Goal: Entertainment & Leisure: Consume media (video, audio)

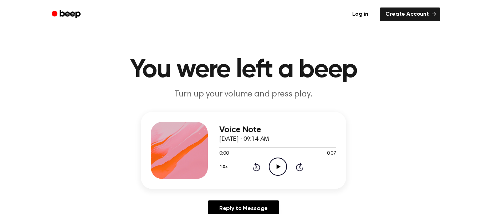
click at [279, 170] on icon "Play Audio" at bounding box center [278, 166] width 18 height 18
click at [277, 163] on icon "Play Audio" at bounding box center [278, 166] width 18 height 18
click at [281, 161] on icon "Play Audio" at bounding box center [278, 166] width 18 height 18
click at [205, 96] on p "Turn up your volume and press play." at bounding box center [244, 94] width 274 height 12
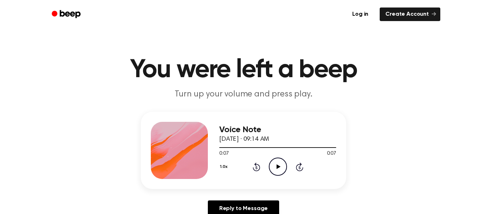
click at [277, 161] on icon "Play Audio" at bounding box center [278, 166] width 18 height 18
click at [277, 167] on icon at bounding box center [277, 166] width 3 height 5
click at [283, 166] on icon "Play Audio" at bounding box center [278, 166] width 18 height 18
click at [286, 162] on circle at bounding box center [277, 166] width 17 height 17
click at [280, 164] on icon "Play Audio" at bounding box center [278, 166] width 18 height 18
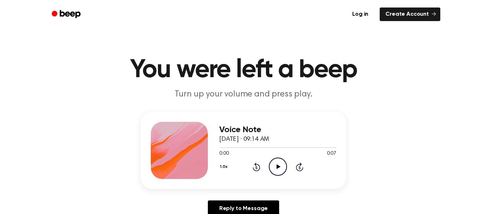
click at [282, 164] on icon "Play Audio" at bounding box center [278, 166] width 18 height 18
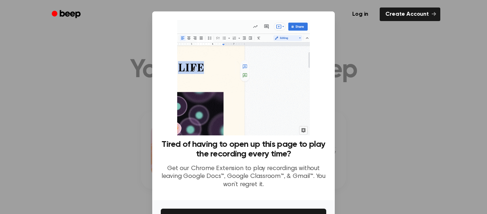
click at [359, 77] on div at bounding box center [243, 107] width 487 height 214
click at [379, 67] on div at bounding box center [243, 107] width 487 height 214
click at [375, 67] on div at bounding box center [243, 107] width 487 height 214
click at [380, 65] on div at bounding box center [243, 107] width 487 height 214
click at [379, 68] on div at bounding box center [243, 107] width 487 height 214
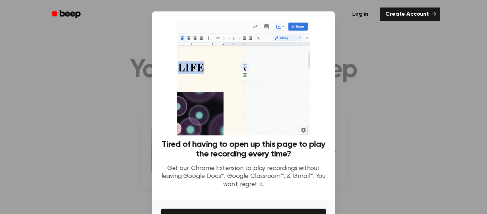
click at [376, 71] on div at bounding box center [243, 107] width 487 height 214
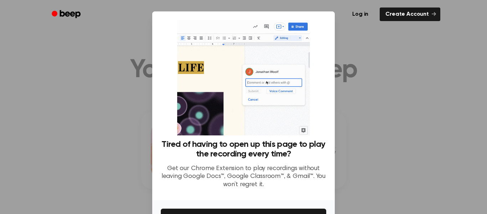
click at [380, 72] on div at bounding box center [243, 107] width 487 height 214
click at [377, 72] on div at bounding box center [243, 107] width 487 height 214
click at [366, 81] on div at bounding box center [243, 107] width 487 height 214
click at [355, 76] on div at bounding box center [243, 107] width 487 height 214
click at [359, 77] on div at bounding box center [243, 107] width 487 height 214
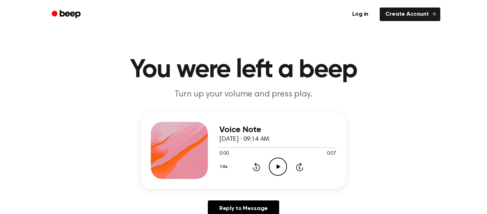
click at [279, 170] on icon "Play Audio" at bounding box center [278, 166] width 18 height 18
click at [284, 165] on icon "Play Audio" at bounding box center [278, 166] width 18 height 18
click at [279, 176] on div "Voice Note [DATE] · 09:15 AM 0:00 0:05 Your browser does not support the [objec…" at bounding box center [277, 150] width 117 height 57
click at [277, 170] on icon "Play Audio" at bounding box center [278, 166] width 18 height 18
click at [274, 164] on icon "Play Audio" at bounding box center [278, 166] width 18 height 18
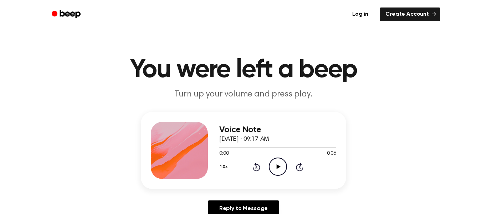
click at [282, 172] on icon "Play Audio" at bounding box center [278, 166] width 18 height 18
click at [276, 166] on icon "Play Audio" at bounding box center [278, 166] width 18 height 18
click at [275, 159] on icon "Play Audio" at bounding box center [278, 166] width 18 height 18
click at [283, 166] on icon "Play Audio" at bounding box center [278, 166] width 18 height 18
click at [295, 164] on icon "Skip 5 seconds" at bounding box center [299, 166] width 8 height 9
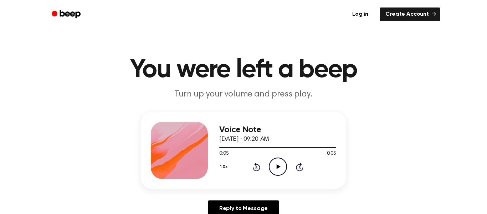
click at [274, 166] on icon "Play Audio" at bounding box center [278, 166] width 18 height 18
click at [256, 166] on icon "Rewind 5 seconds" at bounding box center [256, 166] width 8 height 9
click at [255, 164] on icon at bounding box center [256, 166] width 7 height 9
click at [277, 163] on icon "Play Audio" at bounding box center [278, 166] width 18 height 18
click at [283, 168] on icon "Play Audio" at bounding box center [278, 166] width 18 height 18
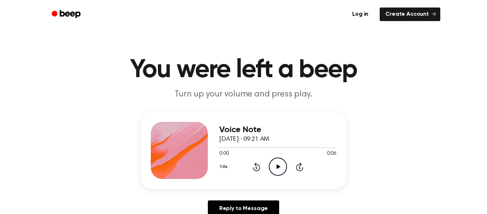
click at [274, 162] on icon "Play Audio" at bounding box center [278, 166] width 18 height 18
click at [281, 167] on icon "Play Audio" at bounding box center [278, 166] width 18 height 18
